Goal: Complete application form

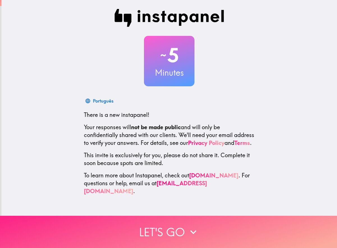
click at [171, 234] on button "Let's go" at bounding box center [168, 232] width 337 height 32
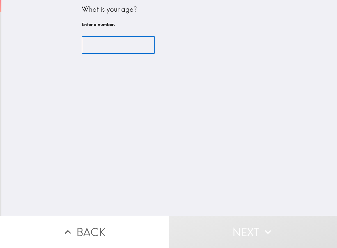
click at [131, 49] on input "number" at bounding box center [118, 44] width 73 height 17
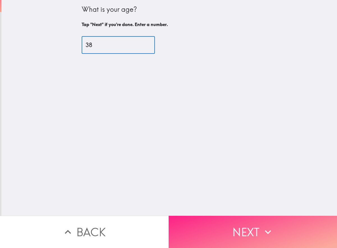
type input "38"
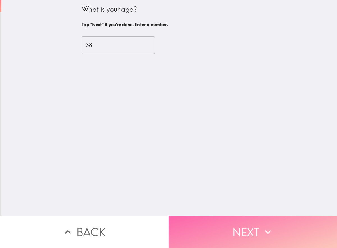
click at [255, 225] on button "Next" at bounding box center [253, 232] width 169 height 32
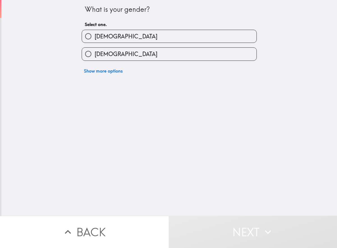
click at [112, 29] on div "[DEMOGRAPHIC_DATA]" at bounding box center [167, 34] width 180 height 18
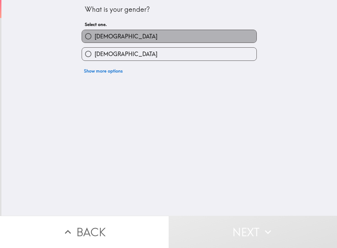
click at [106, 33] on span "[DEMOGRAPHIC_DATA]" at bounding box center [126, 37] width 63 height 8
click at [95, 33] on input "[DEMOGRAPHIC_DATA]" at bounding box center [88, 36] width 13 height 13
radio input "true"
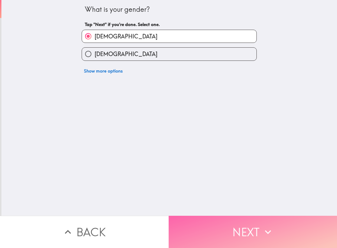
drag, startPoint x: 240, startPoint y: 235, endPoint x: 233, endPoint y: 230, distance: 8.3
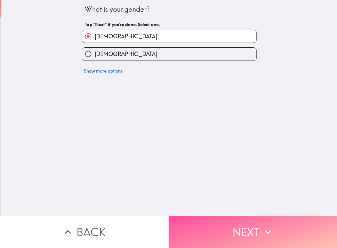
click at [239, 235] on button "Next" at bounding box center [253, 232] width 169 height 32
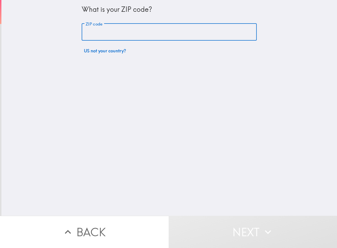
click at [113, 32] on input "ZIP code" at bounding box center [169, 32] width 175 height 17
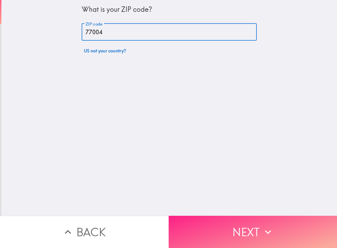
type input "77004"
click at [221, 231] on button "Next" at bounding box center [253, 232] width 169 height 32
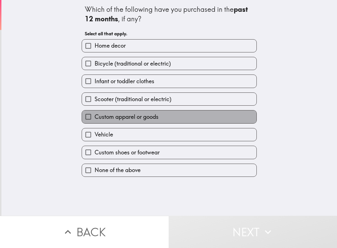
click at [108, 112] on label "Custom apparel or goods" at bounding box center [169, 117] width 175 height 13
click at [95, 112] on input "Custom apparel or goods" at bounding box center [88, 117] width 13 height 13
checkbox input "true"
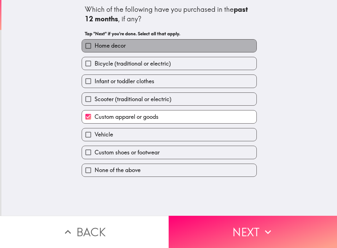
click at [115, 49] on span "Home decor" at bounding box center [110, 46] width 31 height 8
click at [95, 49] on input "Home decor" at bounding box center [88, 46] width 13 height 13
checkbox input "true"
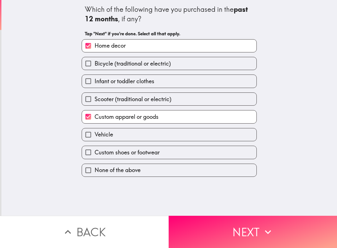
click at [118, 147] on label "Custom shoes or footwear" at bounding box center [169, 152] width 175 height 13
click at [95, 147] on input "Custom shoes or footwear" at bounding box center [88, 152] width 13 height 13
checkbox input "true"
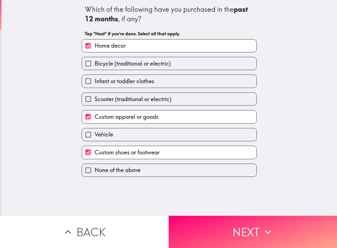
click at [101, 126] on div "Vehicle" at bounding box center [167, 133] width 180 height 18
click at [101, 132] on span "Vehicle" at bounding box center [104, 135] width 19 height 8
click at [95, 132] on input "Vehicle" at bounding box center [88, 135] width 13 height 13
checkbox input "true"
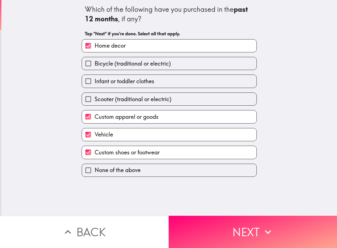
click at [98, 72] on div "Infant or toddler clothes" at bounding box center [167, 79] width 180 height 18
click at [94, 79] on input "Infant or toddler clothes" at bounding box center [88, 81] width 13 height 13
checkbox input "true"
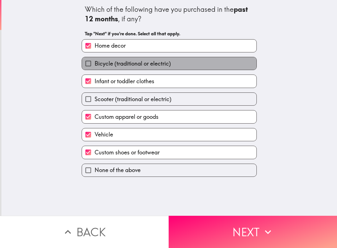
click at [131, 68] on label "Bicycle (traditional or electric)" at bounding box center [169, 63] width 175 height 13
click at [95, 68] on input "Bicycle (traditional or electric)" at bounding box center [88, 63] width 13 height 13
checkbox input "true"
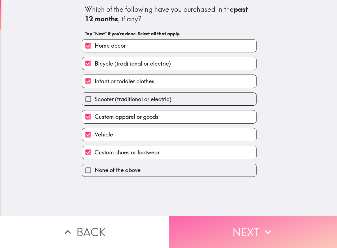
click at [230, 230] on button "Next" at bounding box center [253, 232] width 169 height 32
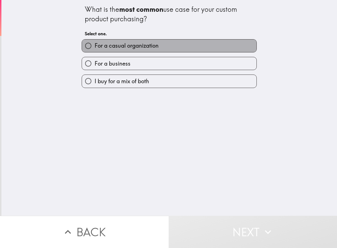
click at [112, 48] on span "For a casual organization" at bounding box center [127, 46] width 64 height 8
click at [95, 48] on input "For a casual organization" at bounding box center [88, 46] width 13 height 13
radio input "true"
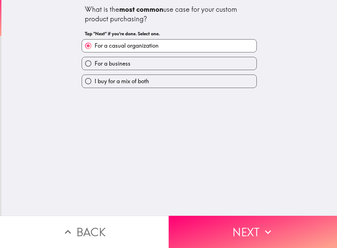
click at [239, 214] on div "What is the most common use case for your custom product purchasing? Tap "Next"…" at bounding box center [169, 108] width 336 height 216
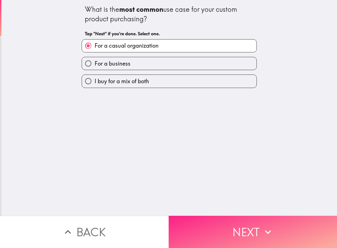
click at [239, 217] on button "Next" at bounding box center [253, 232] width 169 height 32
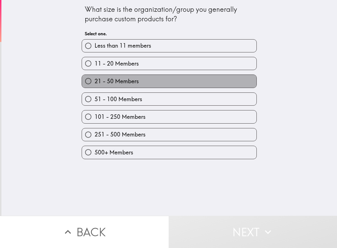
click at [103, 86] on label "21 - 50 Members" at bounding box center [169, 81] width 175 height 13
click at [95, 86] on input "21 - 50 Members" at bounding box center [88, 81] width 13 height 13
radio input "true"
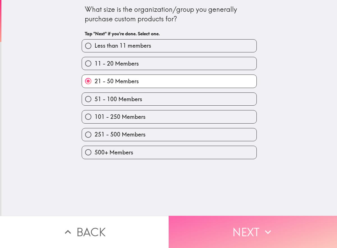
click at [205, 234] on button "Next" at bounding box center [253, 232] width 169 height 32
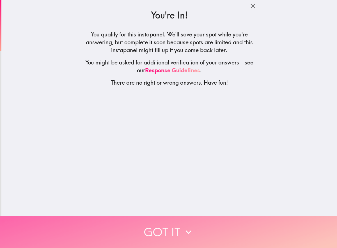
click at [169, 232] on button "Got it" at bounding box center [168, 232] width 337 height 32
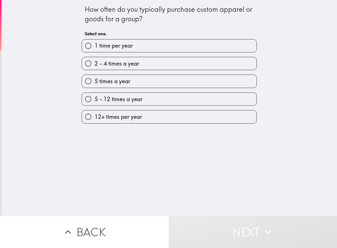
click at [98, 81] on span "5 times a year" at bounding box center [113, 81] width 36 height 8
click at [114, 88] on div "5 - 12 times a year" at bounding box center [167, 97] width 180 height 18
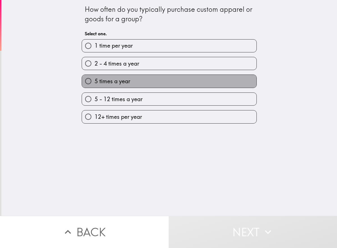
click at [119, 77] on label "5 times a year" at bounding box center [169, 81] width 175 height 13
click at [95, 77] on input "5 times a year" at bounding box center [88, 81] width 13 height 13
radio input "true"
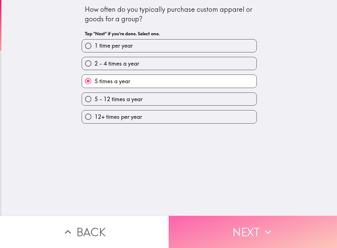
click at [282, 226] on button "Next" at bounding box center [253, 232] width 169 height 32
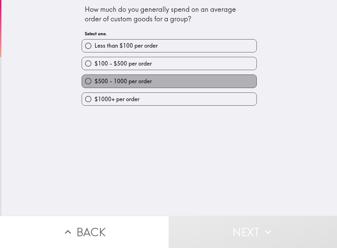
click at [116, 81] on span "$500 - 1000 per order" at bounding box center [123, 81] width 57 height 8
click at [95, 81] on input "$500 - 1000 per order" at bounding box center [88, 81] width 13 height 13
radio input "true"
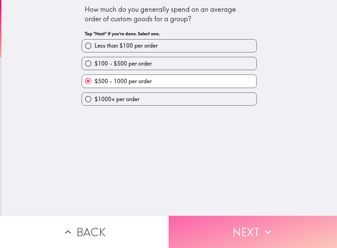
click at [232, 219] on button "Next" at bounding box center [253, 232] width 169 height 32
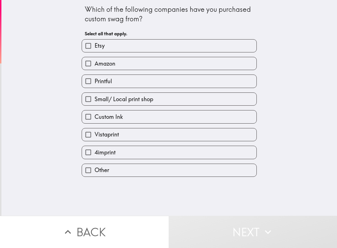
click at [136, 66] on label "Amazon" at bounding box center [169, 63] width 175 height 13
click at [95, 66] on input "Amazon" at bounding box center [88, 63] width 13 height 13
checkbox input "true"
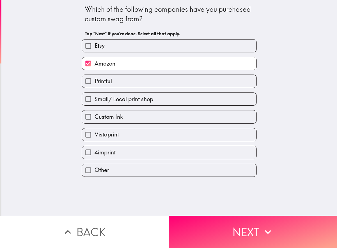
click at [136, 55] on div "Amazon" at bounding box center [167, 61] width 180 height 18
click at [138, 46] on label "Etsy" at bounding box center [169, 46] width 175 height 13
click at [95, 46] on input "Etsy" at bounding box center [88, 46] width 13 height 13
checkbox input "true"
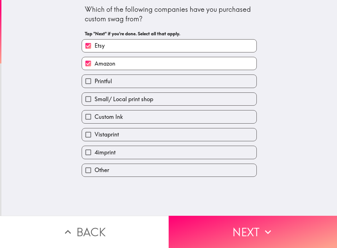
drag, startPoint x: 92, startPoint y: 128, endPoint x: 1, endPoint y: 135, distance: 90.9
click at [10, 135] on div "Which of the following companies have you purchased custom swag from? Tap "Next…" at bounding box center [169, 108] width 336 height 216
click at [79, 186] on div "Which of the following companies have you purchased custom swag from? Tap "Next…" at bounding box center [169, 108] width 336 height 216
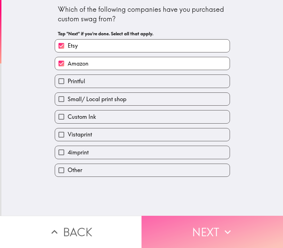
click at [228, 221] on button "Next" at bounding box center [211, 232] width 141 height 32
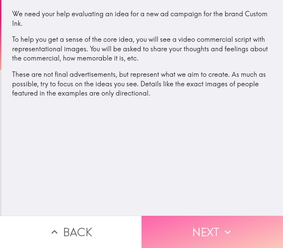
click at [188, 228] on button "Next" at bounding box center [211, 232] width 141 height 32
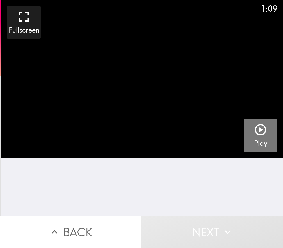
click at [260, 129] on icon "button" at bounding box center [260, 129] width 11 height 11
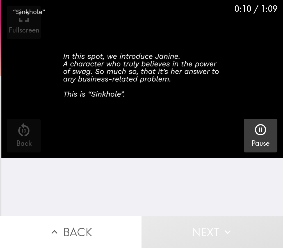
click at [145, 196] on div "0:10 / 1:09 Fullscreen 10 Back Pause" at bounding box center [141, 108] width 281 height 216
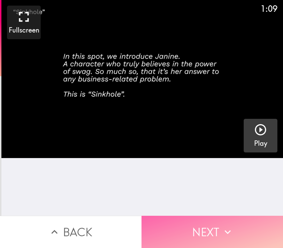
click at [166, 224] on button "Next" at bounding box center [211, 232] width 141 height 32
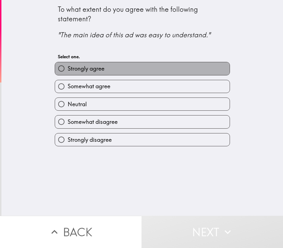
click at [68, 74] on label "Strongly agree" at bounding box center [142, 68] width 175 height 13
click at [68, 74] on input "Strongly agree" at bounding box center [61, 68] width 13 height 13
radio input "true"
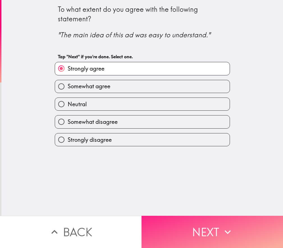
click at [181, 234] on button "Next" at bounding box center [211, 232] width 141 height 32
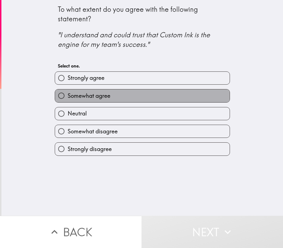
click at [98, 100] on span "Somewhat agree" at bounding box center [89, 96] width 43 height 8
click at [68, 100] on input "Somewhat agree" at bounding box center [61, 96] width 13 height 13
radio input "true"
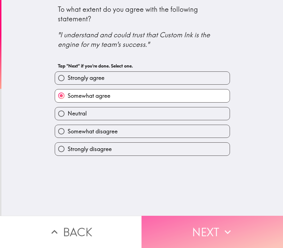
click at [172, 232] on button "Next" at bounding box center [211, 232] width 141 height 32
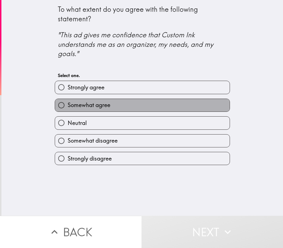
click at [93, 109] on span "Somewhat agree" at bounding box center [89, 105] width 43 height 8
click at [68, 109] on input "Somewhat agree" at bounding box center [61, 105] width 13 height 13
radio input "true"
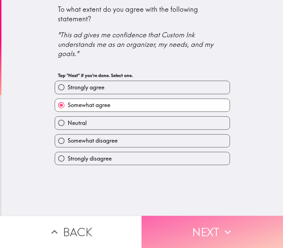
click at [180, 227] on button "Next" at bounding box center [211, 232] width 141 height 32
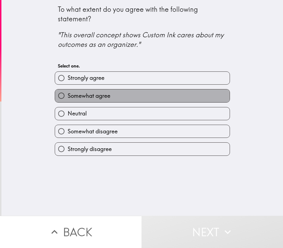
click at [87, 97] on span "Somewhat agree" at bounding box center [89, 96] width 43 height 8
click at [68, 97] on input "Somewhat agree" at bounding box center [61, 96] width 13 height 13
radio input "true"
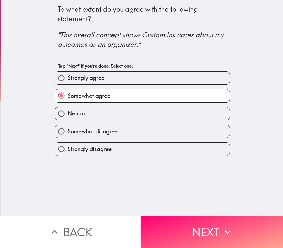
click at [85, 81] on span "Strongly agree" at bounding box center [86, 78] width 37 height 8
click at [68, 81] on input "Strongly agree" at bounding box center [61, 78] width 13 height 13
radio input "true"
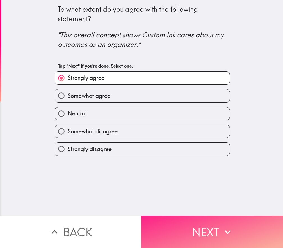
click at [187, 235] on button "Next" at bounding box center [211, 232] width 141 height 32
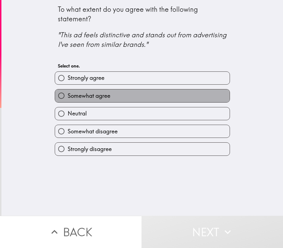
click at [84, 94] on span "Somewhat agree" at bounding box center [89, 96] width 43 height 8
click at [68, 94] on input "Somewhat agree" at bounding box center [61, 96] width 13 height 13
radio input "true"
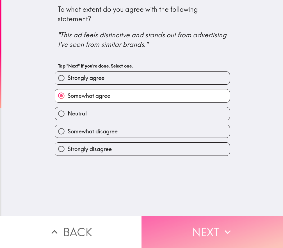
click at [205, 231] on button "Next" at bounding box center [211, 232] width 141 height 32
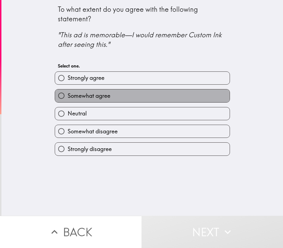
click at [90, 97] on span "Somewhat agree" at bounding box center [89, 96] width 43 height 8
click at [68, 97] on input "Somewhat agree" at bounding box center [61, 96] width 13 height 13
radio input "true"
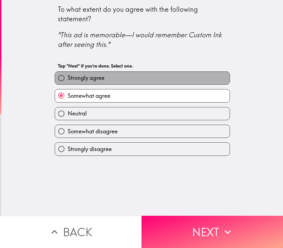
click at [93, 82] on label "Strongly agree" at bounding box center [142, 78] width 175 height 13
click at [68, 82] on input "Strongly agree" at bounding box center [61, 78] width 13 height 13
radio input "true"
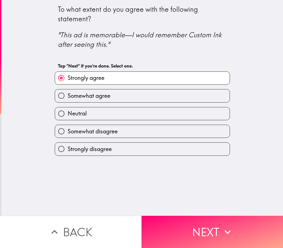
drag, startPoint x: 93, startPoint y: 82, endPoint x: 94, endPoint y: 91, distance: 8.5
click at [94, 90] on div "Strongly agree Somewhat agree Neutral Somewhat disagree Strongly disagree" at bounding box center [140, 111] width 180 height 89
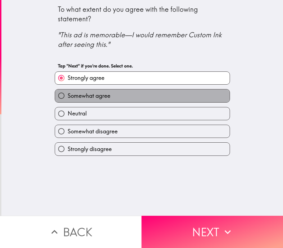
click at [83, 98] on span "Somewhat agree" at bounding box center [89, 96] width 43 height 8
click at [68, 98] on input "Somewhat agree" at bounding box center [61, 96] width 13 height 13
radio input "true"
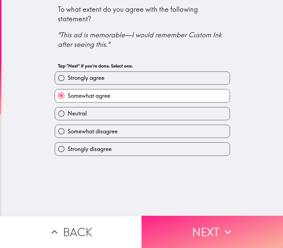
click at [176, 234] on button "Next" at bounding box center [211, 232] width 141 height 32
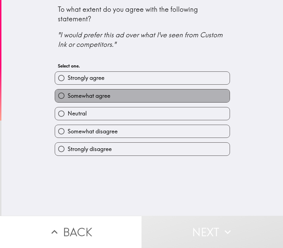
click at [90, 96] on span "Somewhat agree" at bounding box center [89, 96] width 43 height 8
click at [68, 96] on input "Somewhat agree" at bounding box center [61, 96] width 13 height 13
radio input "true"
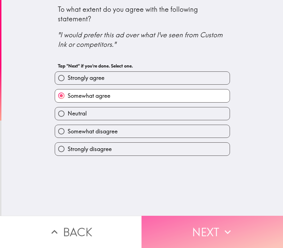
click at [194, 229] on button "Next" at bounding box center [211, 232] width 141 height 32
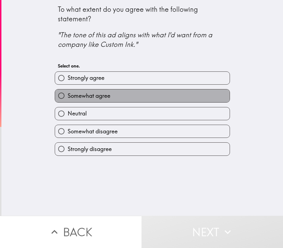
click at [91, 94] on span "Somewhat agree" at bounding box center [89, 96] width 43 height 8
click at [68, 94] on input "Somewhat agree" at bounding box center [61, 96] width 13 height 13
radio input "true"
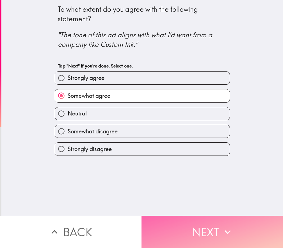
click at [192, 233] on button "Next" at bounding box center [211, 232] width 141 height 32
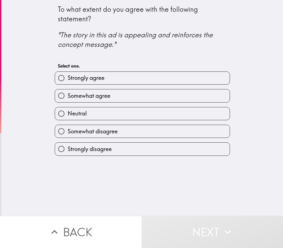
click at [95, 93] on span "Somewhat agree" at bounding box center [89, 96] width 43 height 8
click at [68, 93] on input "Somewhat agree" at bounding box center [61, 96] width 13 height 13
radio input "true"
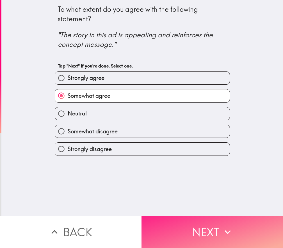
click at [185, 234] on button "Next" at bounding box center [211, 232] width 141 height 32
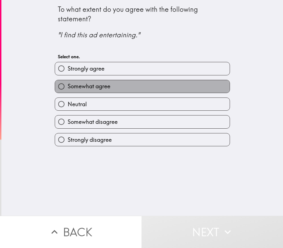
click at [89, 86] on span "Somewhat agree" at bounding box center [89, 87] width 43 height 8
click at [68, 86] on input "Somewhat agree" at bounding box center [61, 86] width 13 height 13
radio input "true"
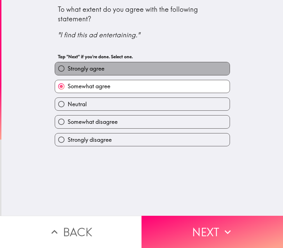
click at [97, 68] on span "Strongly agree" at bounding box center [86, 69] width 37 height 8
click at [68, 68] on input "Strongly agree" at bounding box center [61, 68] width 13 height 13
radio input "true"
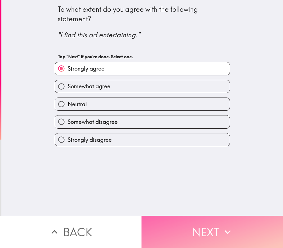
click at [168, 228] on button "Next" at bounding box center [211, 232] width 141 height 32
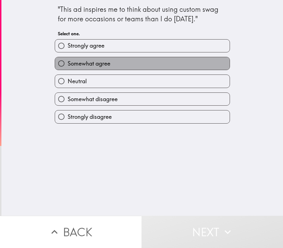
click at [85, 61] on span "Somewhat agree" at bounding box center [89, 64] width 43 height 8
click at [68, 61] on input "Somewhat agree" at bounding box center [61, 63] width 13 height 13
radio input "true"
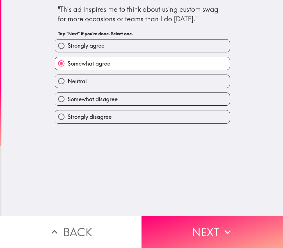
click at [85, 61] on span "Somewhat agree" at bounding box center [89, 64] width 43 height 8
click at [68, 61] on input "Somewhat agree" at bounding box center [61, 63] width 13 height 13
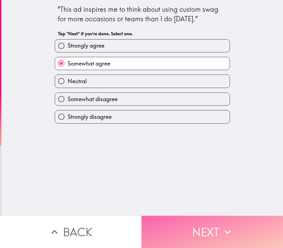
click at [202, 241] on button "Next" at bounding box center [211, 232] width 141 height 32
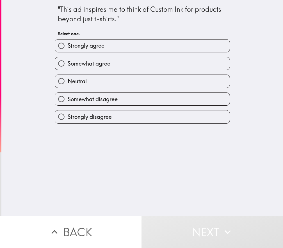
click at [94, 63] on span "Somewhat agree" at bounding box center [89, 64] width 43 height 8
click at [68, 63] on input "Somewhat agree" at bounding box center [61, 63] width 13 height 13
radio input "true"
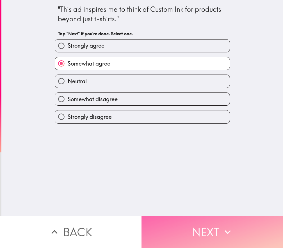
click at [174, 228] on button "Next" at bounding box center [211, 232] width 141 height 32
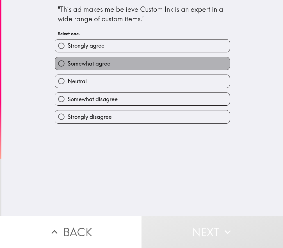
click at [87, 68] on label "Somewhat agree" at bounding box center [142, 63] width 175 height 13
click at [68, 68] on input "Somewhat agree" at bounding box center [61, 63] width 13 height 13
radio input "true"
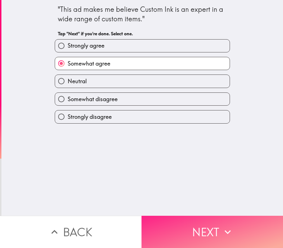
click at [199, 234] on button "Next" at bounding box center [211, 232] width 141 height 32
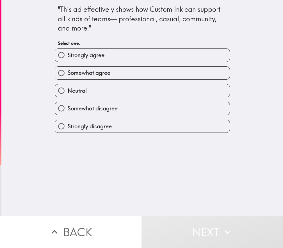
click at [86, 80] on div "Somewhat agree" at bounding box center [142, 73] width 175 height 13
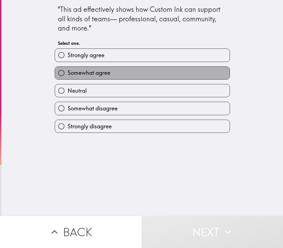
click at [86, 75] on span "Somewhat agree" at bounding box center [89, 73] width 43 height 8
click at [68, 75] on input "Somewhat agree" at bounding box center [61, 73] width 13 height 13
radio input "true"
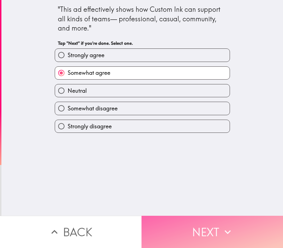
click at [190, 226] on button "Next" at bounding box center [211, 232] width 141 height 32
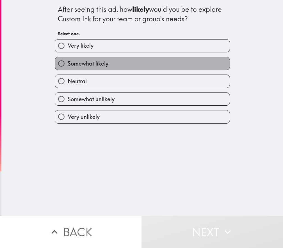
click at [82, 67] on span "Somewhat likely" at bounding box center [88, 64] width 41 height 8
click at [68, 67] on input "Somewhat likely" at bounding box center [61, 63] width 13 height 13
radio input "true"
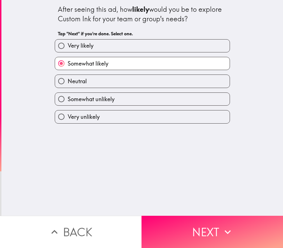
click at [116, 53] on div "Somewhat likely" at bounding box center [140, 61] width 180 height 18
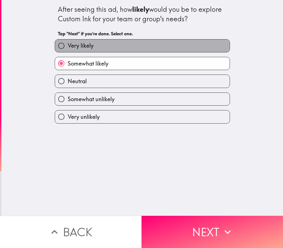
click at [120, 49] on label "Very likely" at bounding box center [142, 46] width 175 height 13
click at [68, 49] on input "Very likely" at bounding box center [61, 46] width 13 height 13
radio input "true"
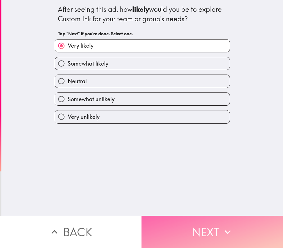
click at [228, 236] on icon "button" at bounding box center [227, 232] width 12 height 12
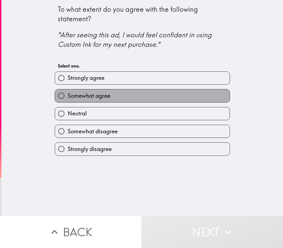
click at [97, 98] on span "Somewhat agree" at bounding box center [89, 96] width 43 height 8
click at [68, 98] on input "Somewhat agree" at bounding box center [61, 96] width 13 height 13
radio input "true"
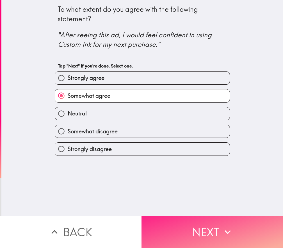
click at [200, 228] on button "Next" at bounding box center [211, 232] width 141 height 32
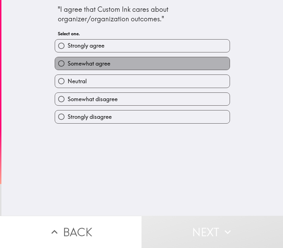
click at [96, 63] on span "Somewhat agree" at bounding box center [89, 64] width 43 height 8
click at [68, 63] on input "Somewhat agree" at bounding box center [61, 63] width 13 height 13
radio input "true"
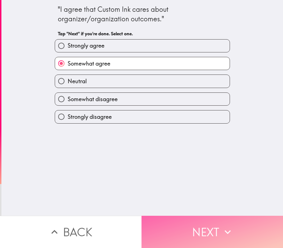
click at [224, 228] on icon "button" at bounding box center [227, 232] width 12 height 12
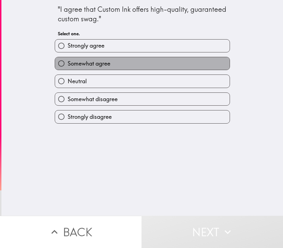
click at [73, 63] on span "Somewhat agree" at bounding box center [89, 64] width 43 height 8
click at [68, 63] on input "Somewhat agree" at bounding box center [61, 63] width 13 height 13
radio input "true"
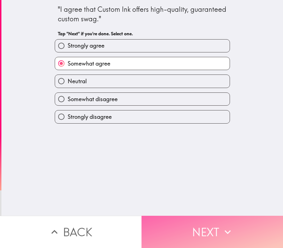
click at [208, 227] on button "Next" at bounding box center [211, 232] width 141 height 32
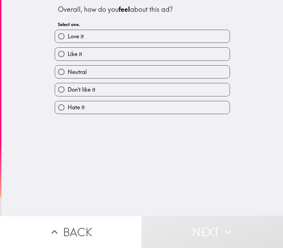
click at [79, 54] on span "Like it" at bounding box center [75, 54] width 14 height 8
click at [68, 54] on input "Like it" at bounding box center [61, 54] width 13 height 13
radio input "true"
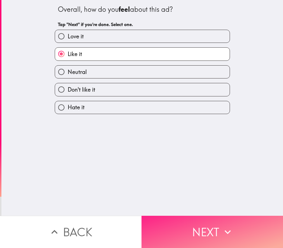
click at [193, 224] on button "Next" at bounding box center [211, 232] width 141 height 32
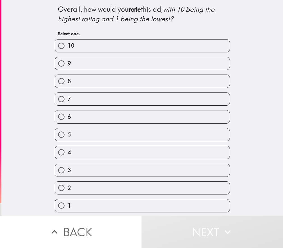
click at [86, 77] on label "8" at bounding box center [142, 81] width 175 height 13
click at [68, 77] on input "8" at bounding box center [61, 81] width 13 height 13
radio input "true"
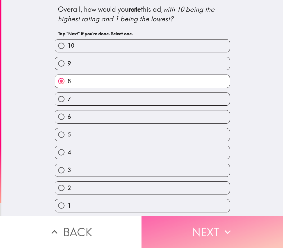
click at [180, 218] on button "Next" at bounding box center [211, 232] width 141 height 32
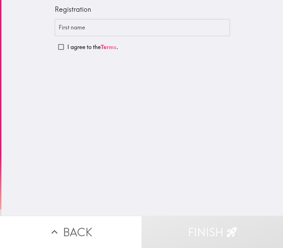
click at [61, 45] on input "I agree to the Terms ." at bounding box center [61, 47] width 13 height 13
checkbox input "true"
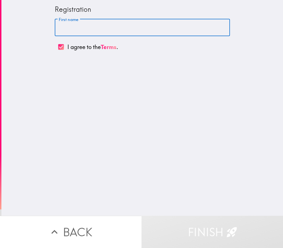
click at [65, 28] on input "First name" at bounding box center [142, 27] width 175 height 17
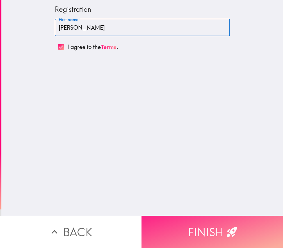
type input "[PERSON_NAME]"
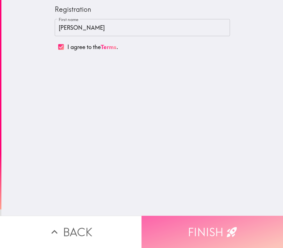
click at [222, 227] on button "Finish" at bounding box center [211, 232] width 141 height 32
